Goal: Task Accomplishment & Management: Complete application form

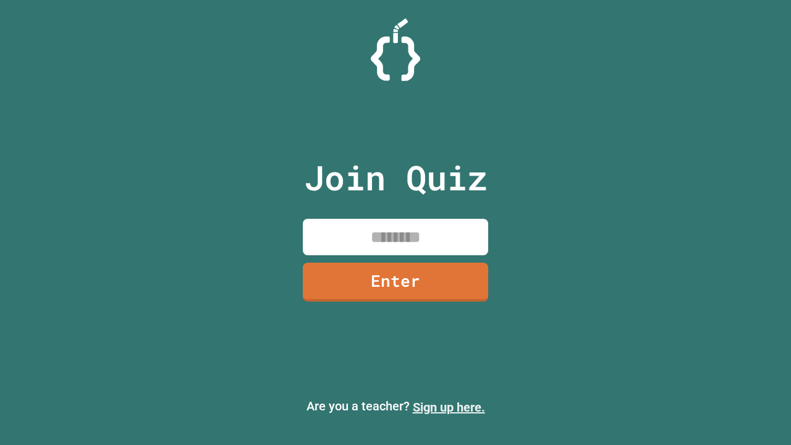
click at [448, 407] on link "Sign up here." at bounding box center [449, 407] width 72 height 15
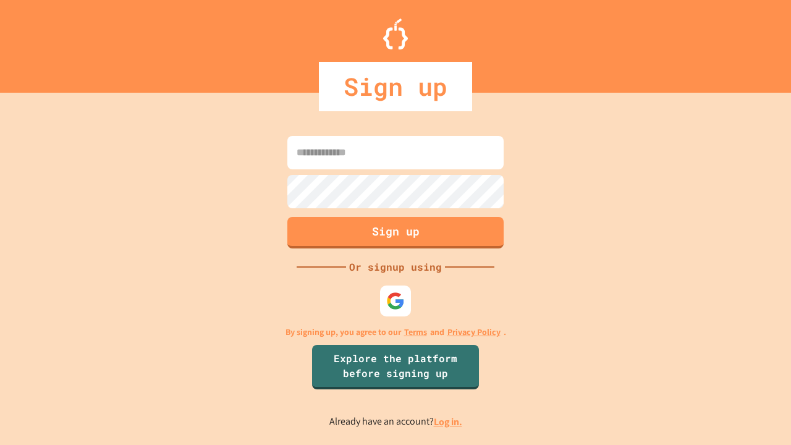
click at [448, 421] on link "Log in." at bounding box center [448, 421] width 28 height 13
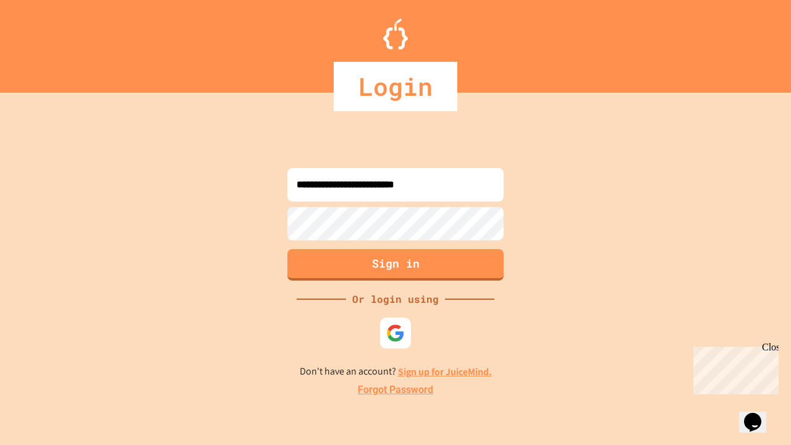
type input "**********"
